Goal: Task Accomplishment & Management: Manage account settings

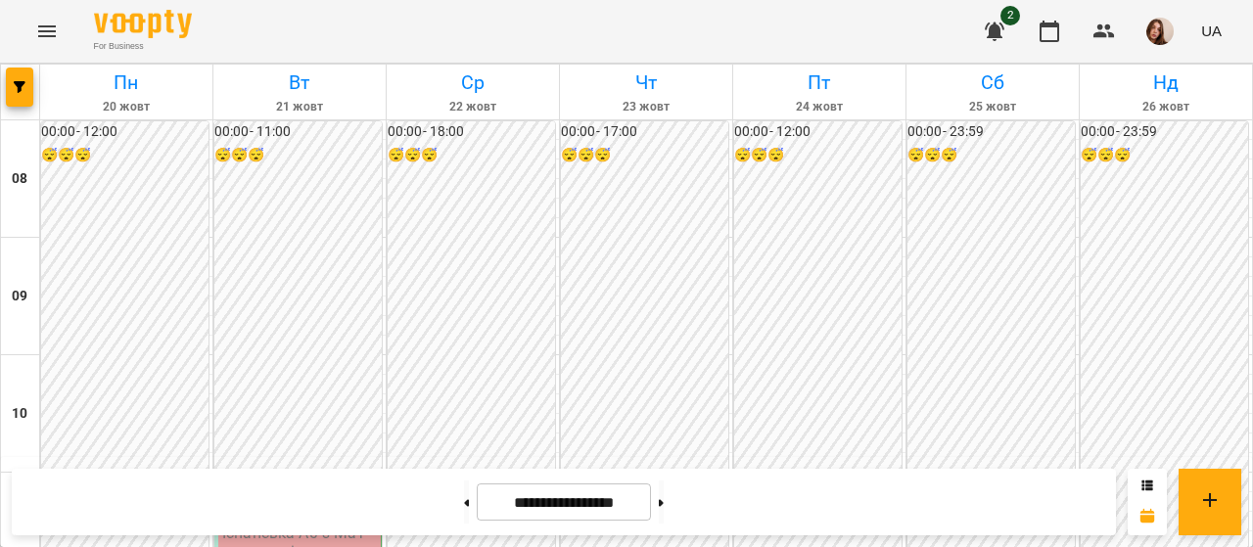
scroll to position [1083, 0]
click at [464, 512] on button at bounding box center [466, 502] width 5 height 43
type input "**********"
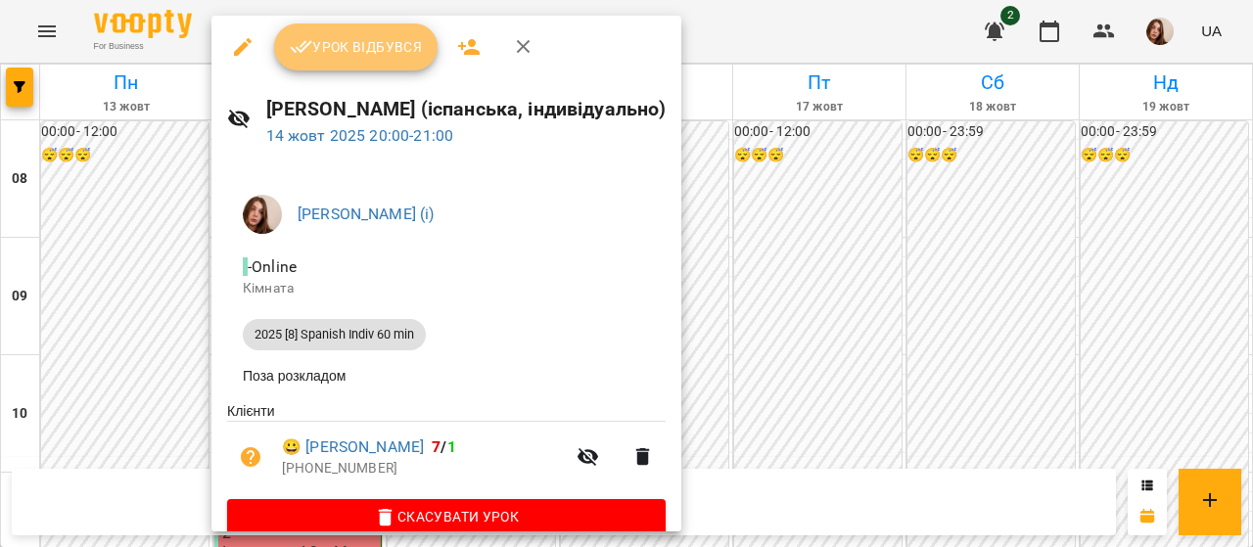
click at [370, 57] on span "Урок відбувся" at bounding box center [356, 46] width 133 height 23
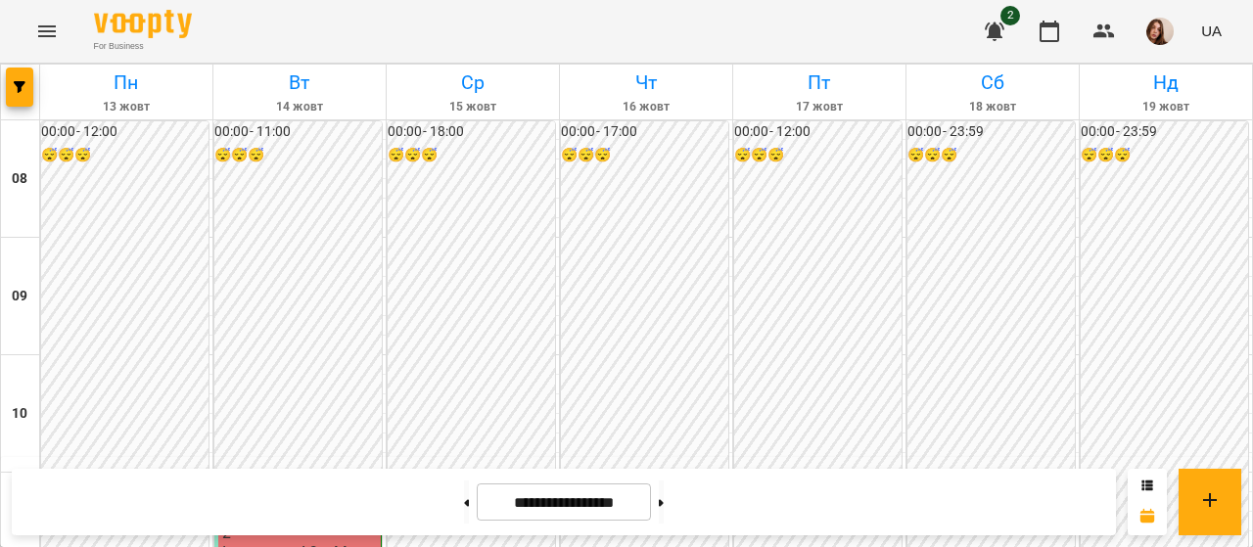
scroll to position [1181, 0]
click at [1149, 32] on img "button" at bounding box center [1159, 31] width 27 height 27
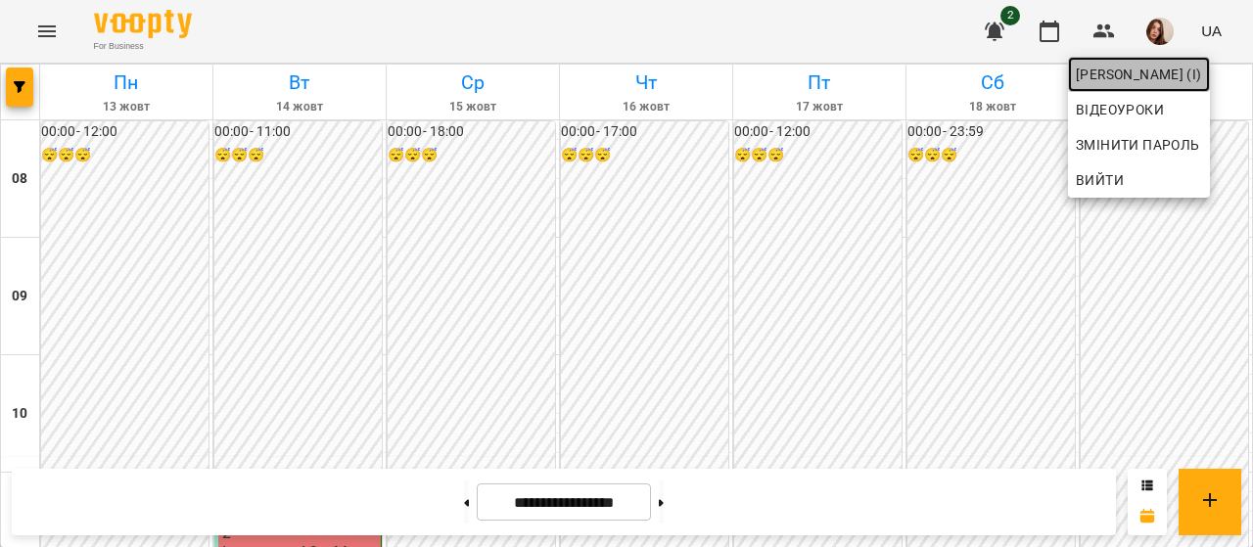
click at [1166, 68] on span "[PERSON_NAME] (і)" at bounding box center [1139, 74] width 126 height 23
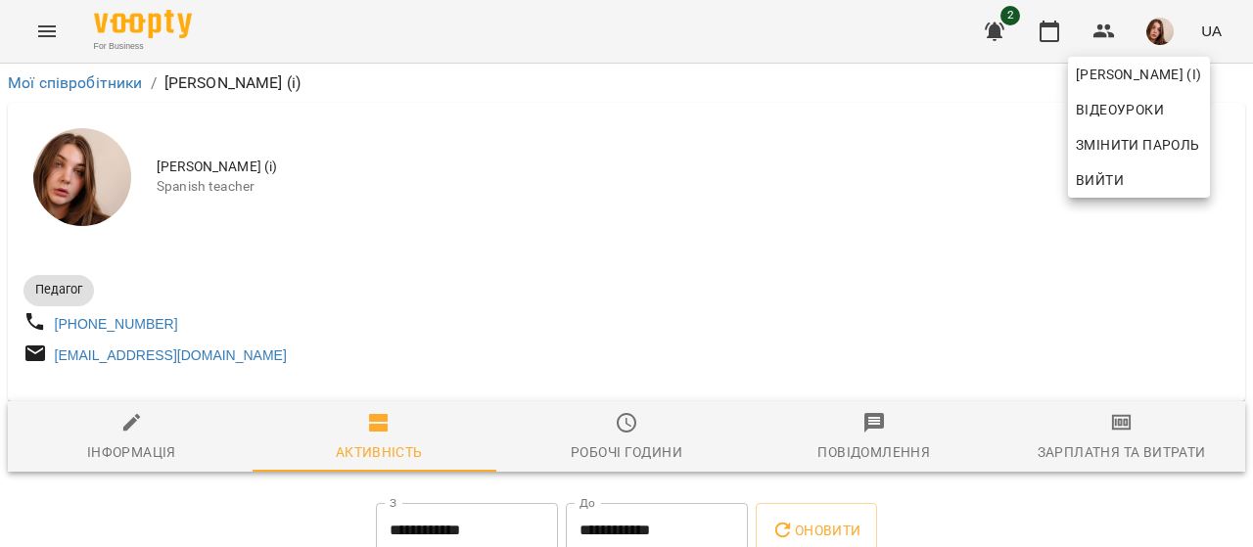
click at [1103, 422] on div at bounding box center [626, 273] width 1253 height 547
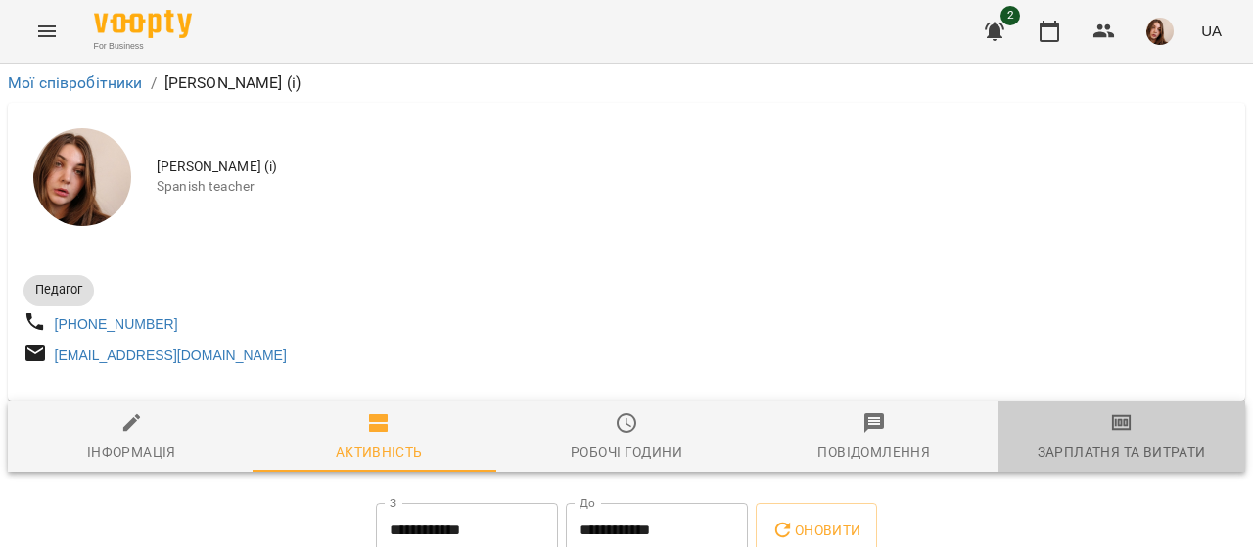
click at [1118, 435] on icon "button" at bounding box center [1121, 422] width 23 height 23
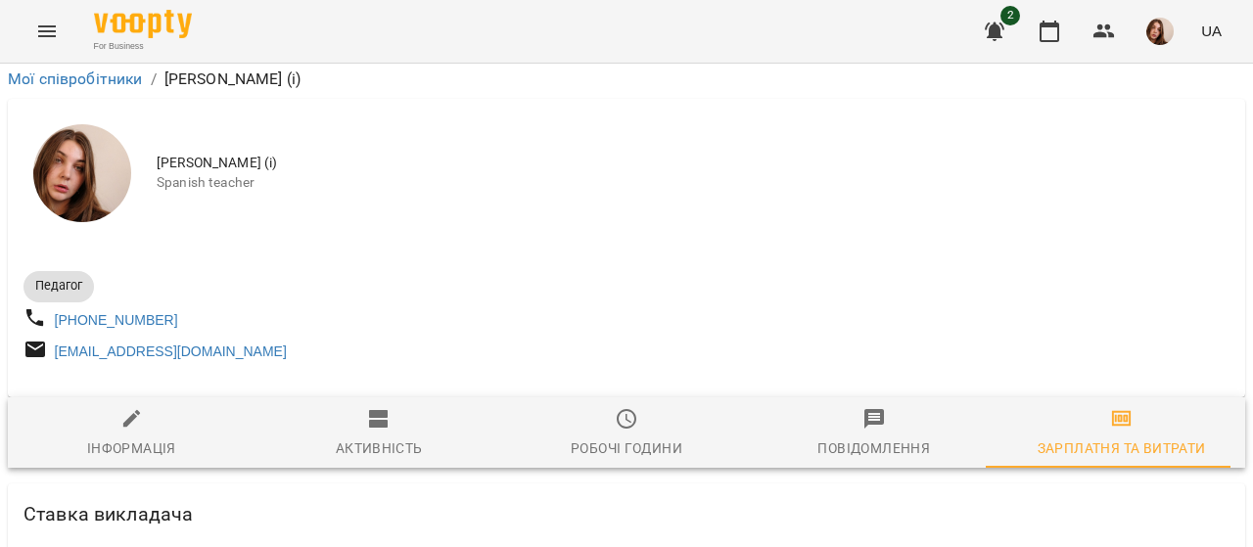
scroll to position [5231, 0]
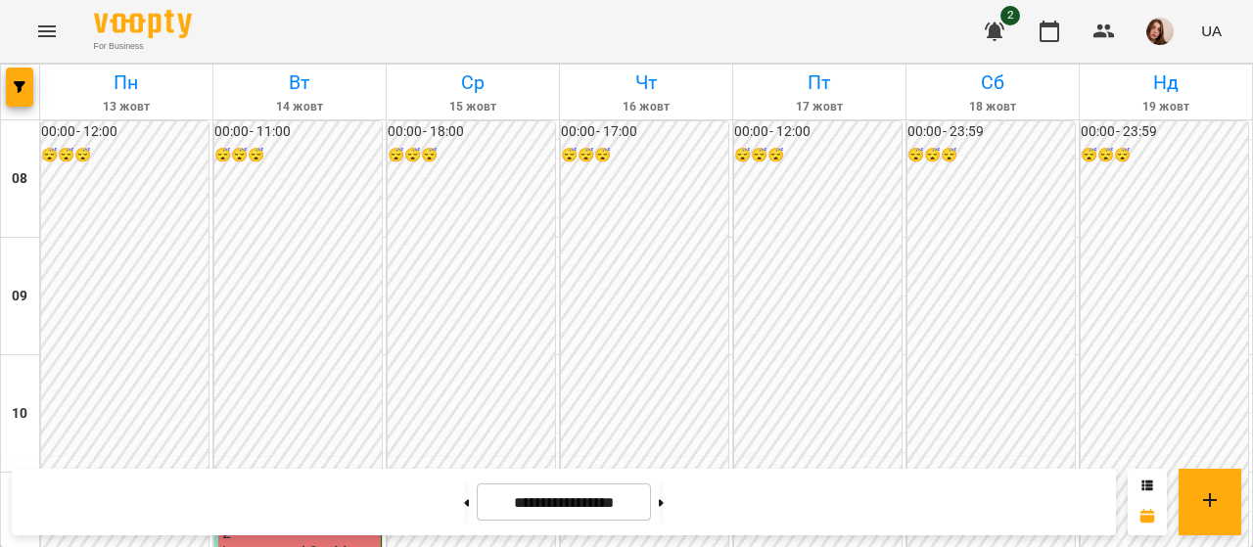
scroll to position [374, 0]
